Goal: Information Seeking & Learning: Learn about a topic

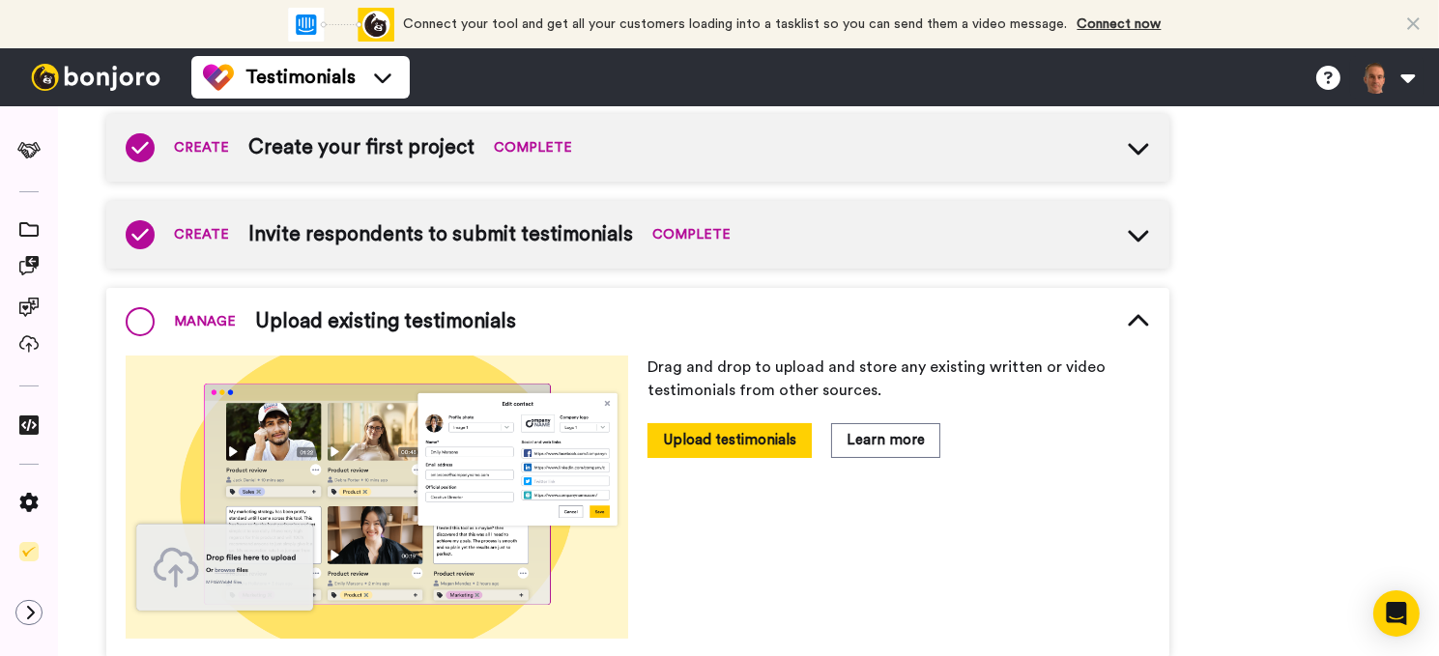
click at [81, 71] on img at bounding box center [95, 77] width 145 height 27
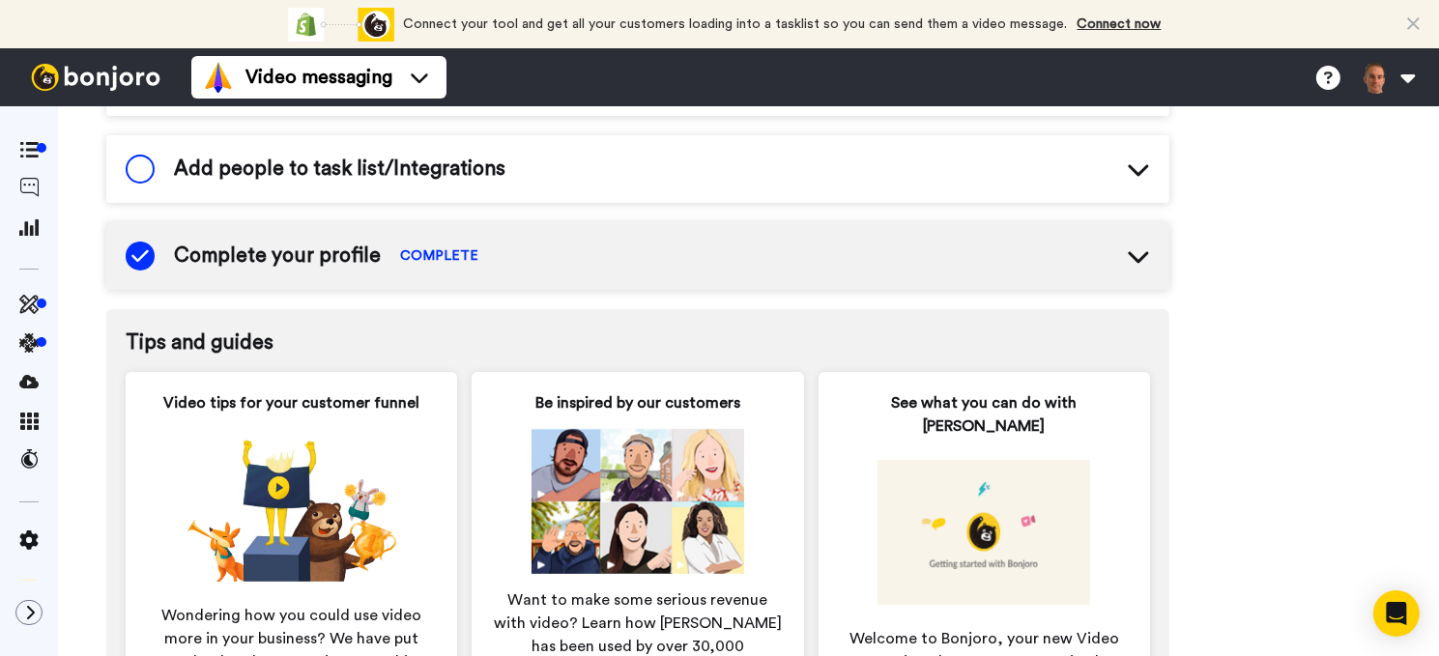
scroll to position [952, 0]
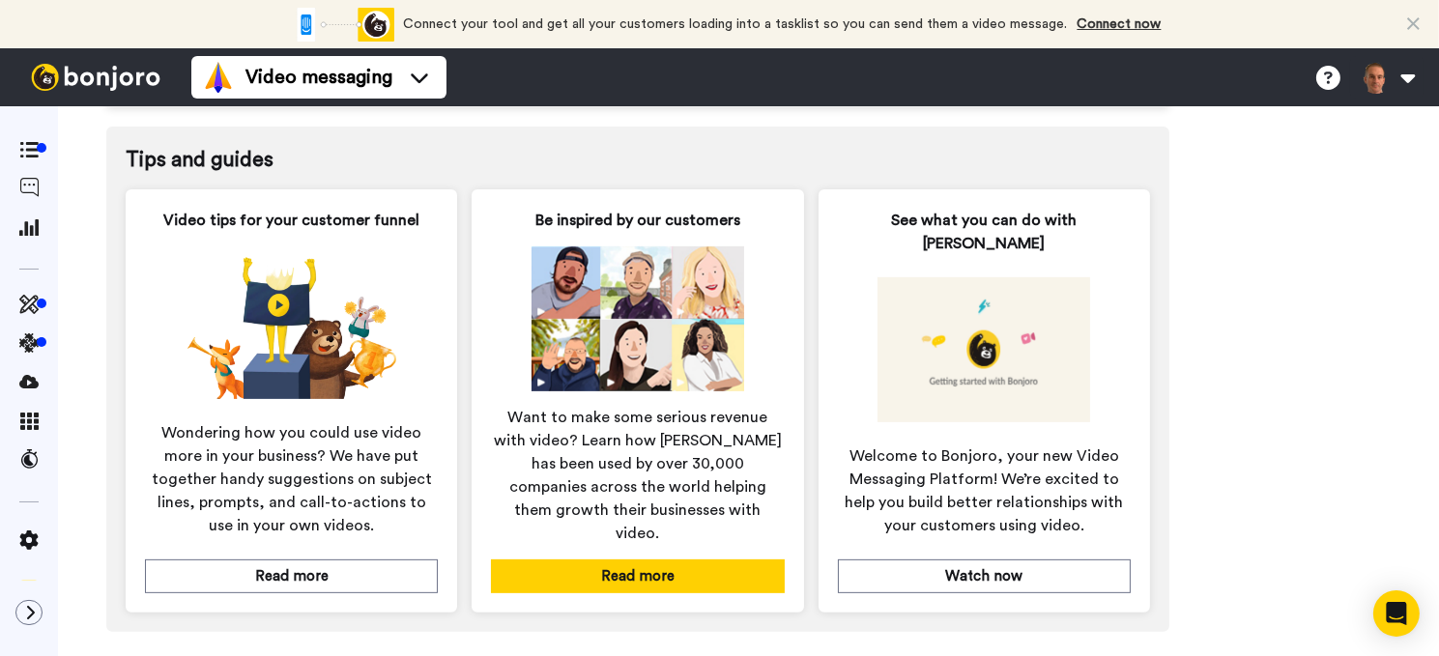
click at [647, 560] on button "Read more" at bounding box center [637, 577] width 293 height 34
